Goal: Communication & Community: Answer question/provide support

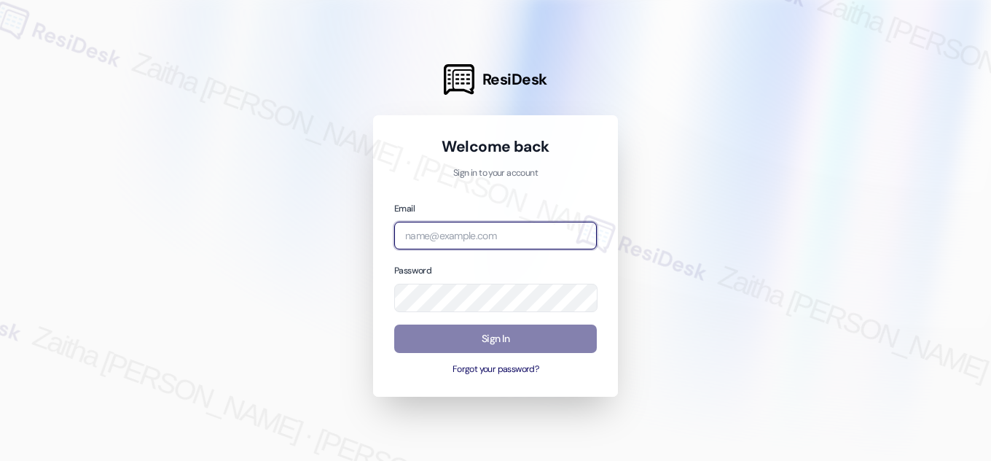
click at [499, 236] on input "email" at bounding box center [495, 236] width 203 height 28
type input "automated-surveys-grant_main-zaitha.mae.[PERSON_NAME]@grant_[DOMAIN_NAME]"
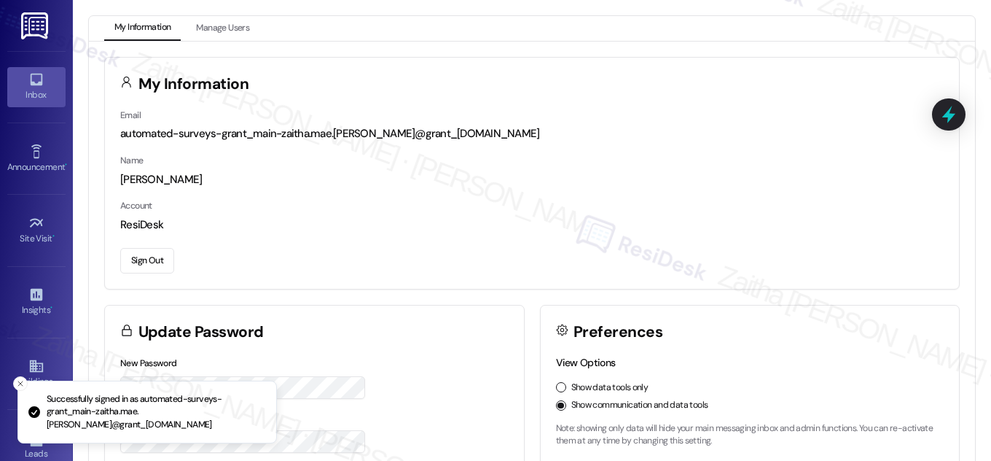
click at [35, 81] on icon at bounding box center [36, 79] width 16 height 16
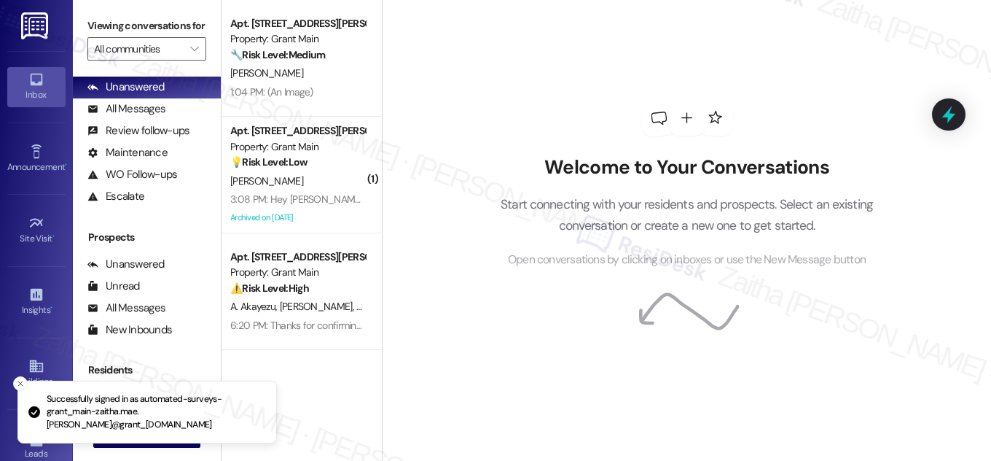
scroll to position [192, 0]
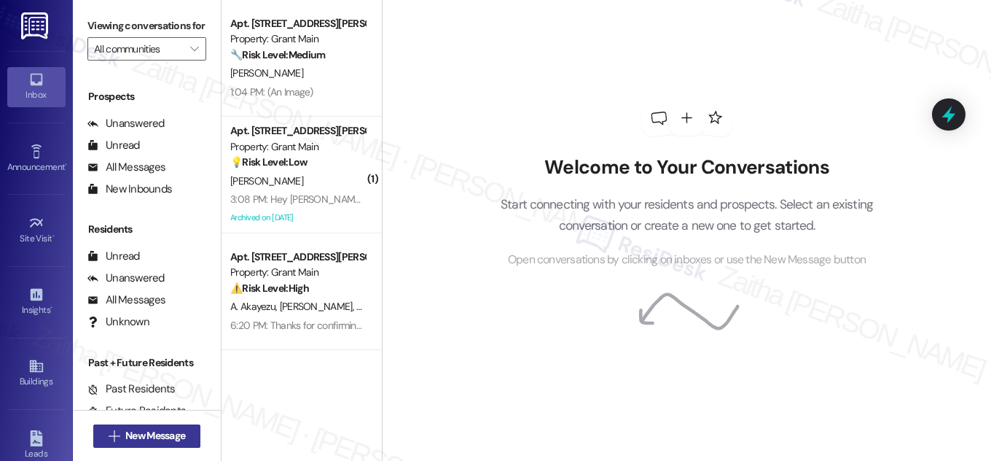
click at [161, 446] on button " New Message" at bounding box center [147, 435] width 108 height 23
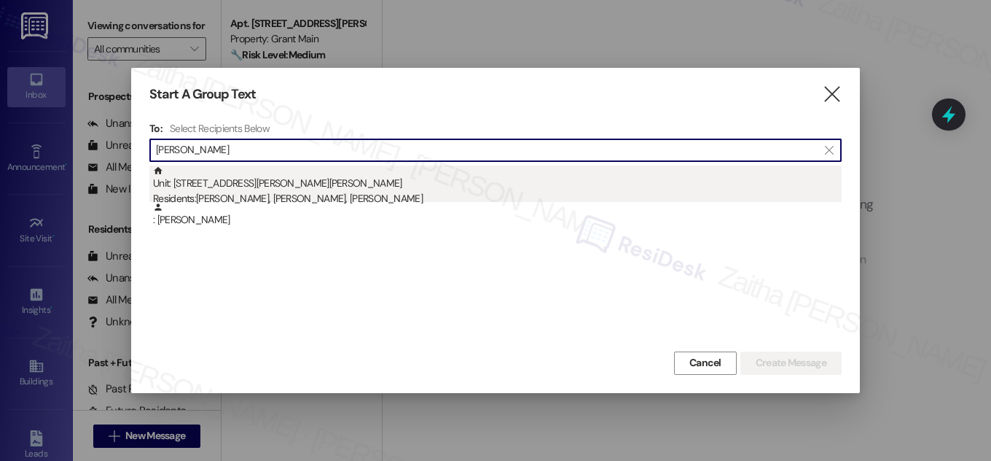
type input "[PERSON_NAME]"
click at [297, 191] on div "Residents: [PERSON_NAME], [PERSON_NAME], [PERSON_NAME]" at bounding box center [497, 198] width 689 height 15
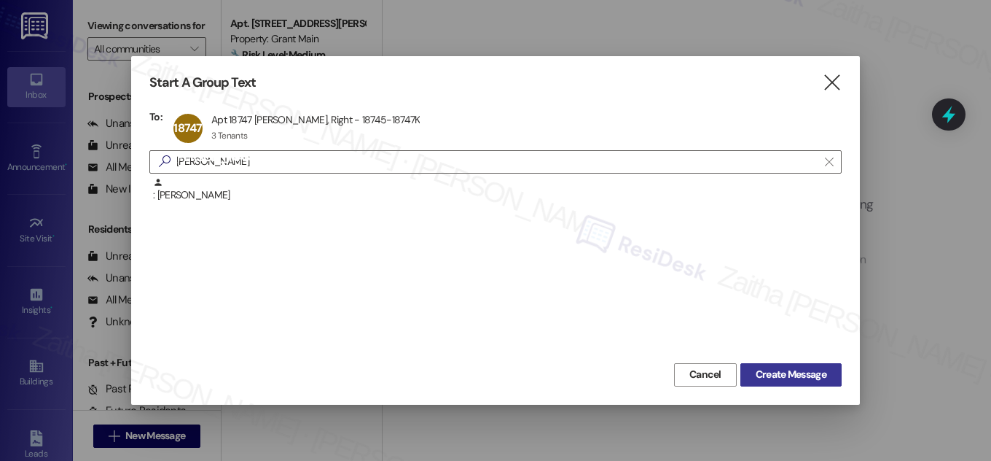
click at [805, 371] on span "Create Message" at bounding box center [791, 374] width 71 height 15
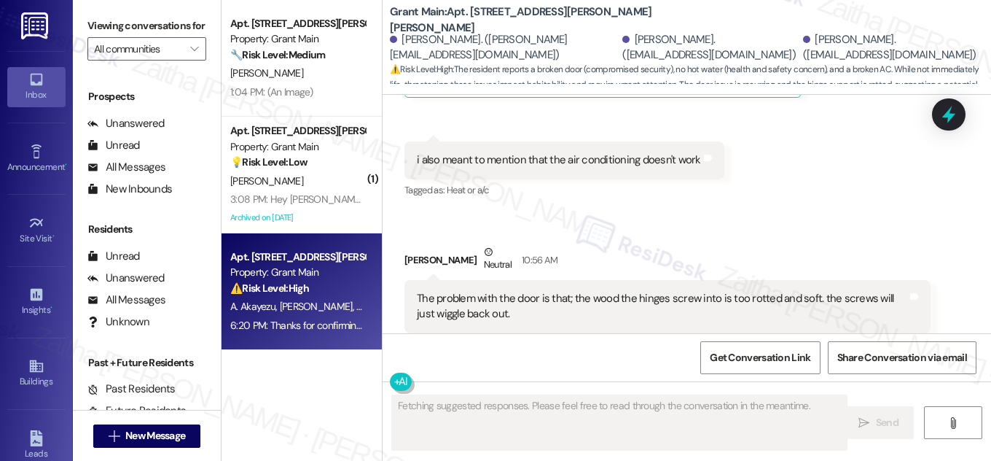
scroll to position [2842, 0]
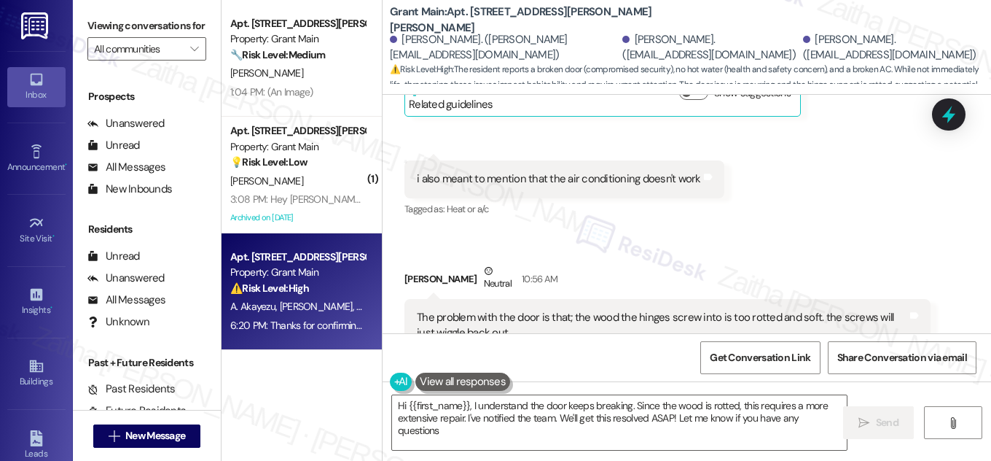
type textarea "Hi {{first_name}}, I understand the door keeps breaking. Since the wood is rott…"
